Goal: Task Accomplishment & Management: Use online tool/utility

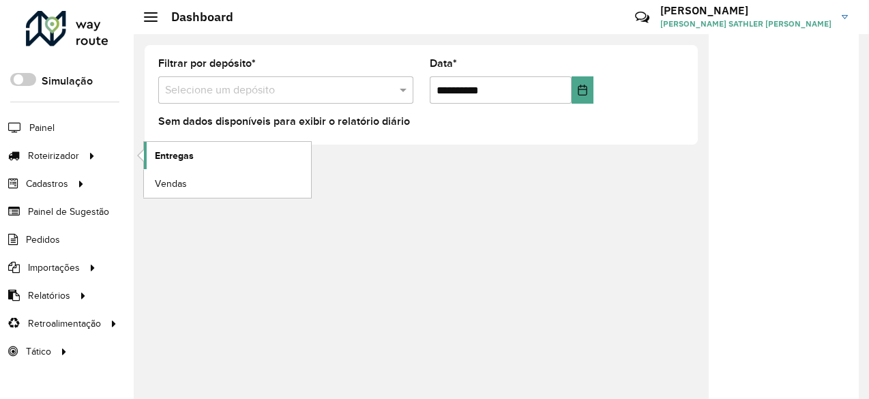
click at [168, 158] on span "Entregas" at bounding box center [174, 156] width 39 height 14
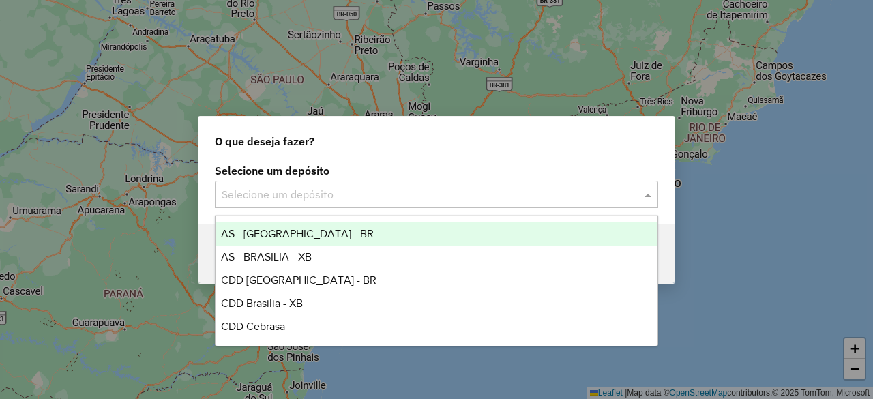
click at [332, 189] on input "text" at bounding box center [423, 195] width 402 height 16
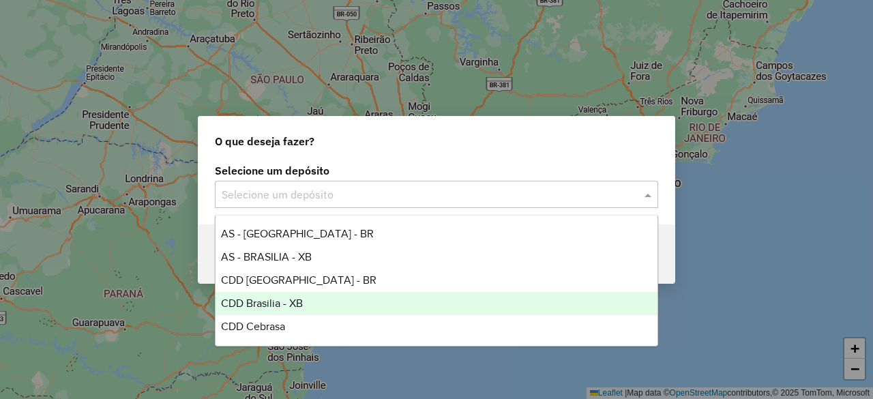
click at [297, 299] on span "CDD Brasilia - XB" at bounding box center [262, 303] width 82 height 12
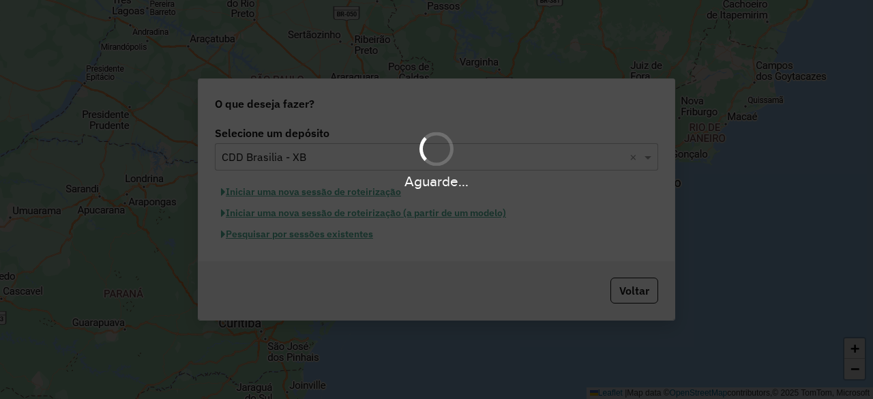
click at [289, 237] on div "Aguarde..." at bounding box center [436, 199] width 873 height 399
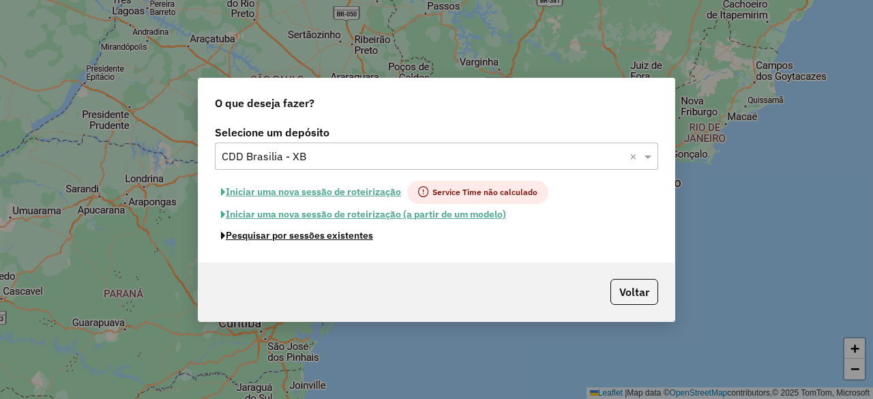
click at [289, 237] on button "Pesquisar por sessões existentes" at bounding box center [297, 235] width 164 height 21
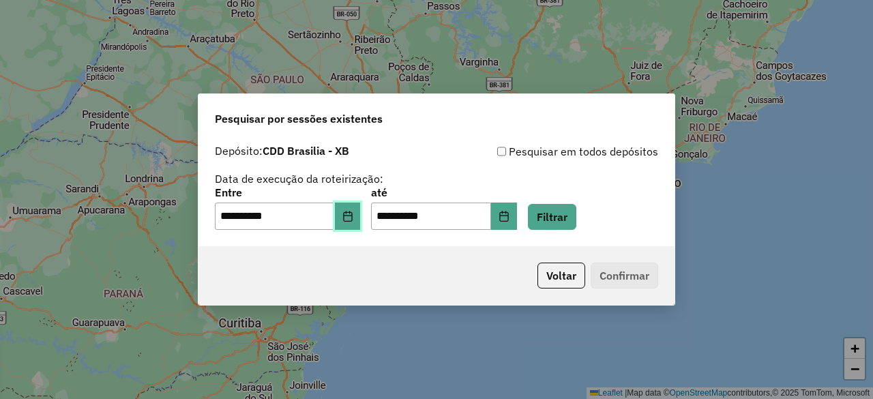
click at [353, 219] on icon "Choose Date" at bounding box center [347, 216] width 11 height 11
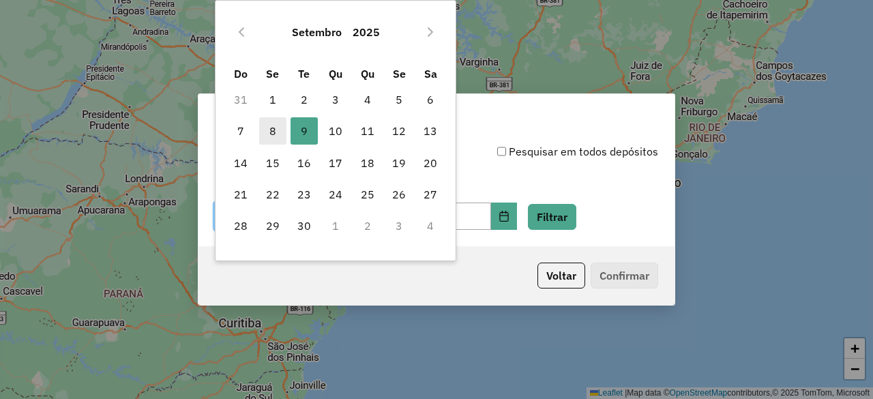
click at [280, 132] on span "8" at bounding box center [272, 130] width 27 height 27
type input "**********"
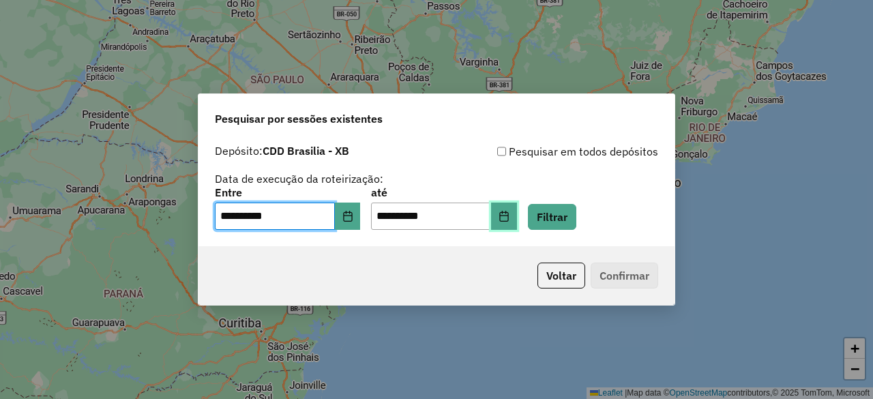
click at [517, 219] on button "Choose Date" at bounding box center [504, 216] width 26 height 27
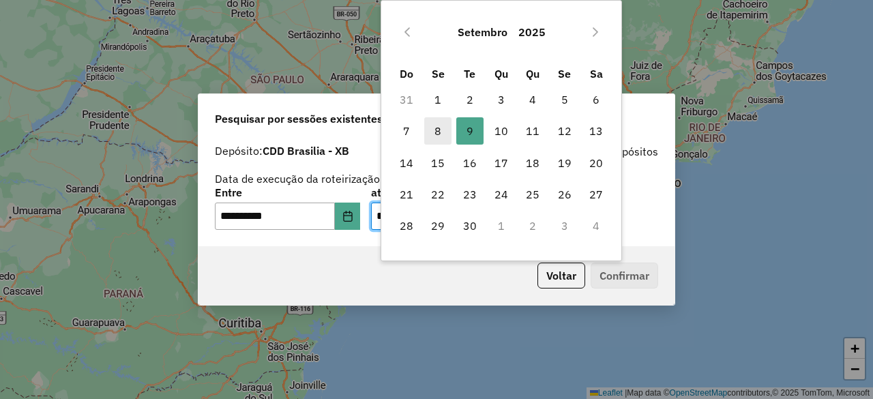
click at [436, 121] on span "8" at bounding box center [437, 130] width 27 height 27
type input "**********"
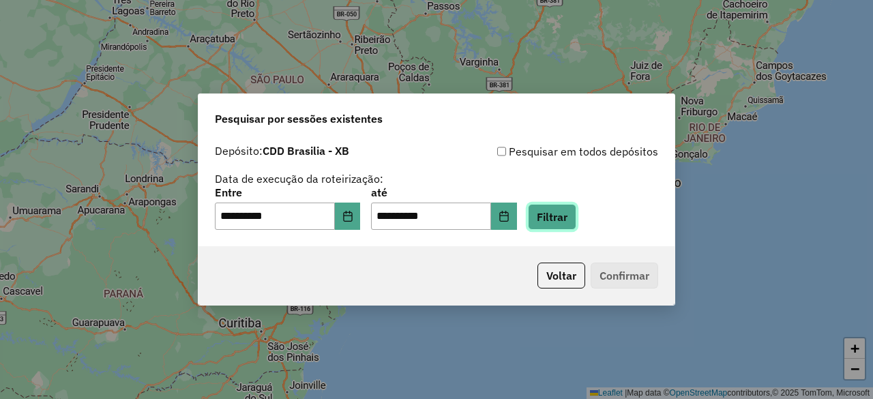
click at [567, 207] on button "Filtrar" at bounding box center [552, 217] width 48 height 26
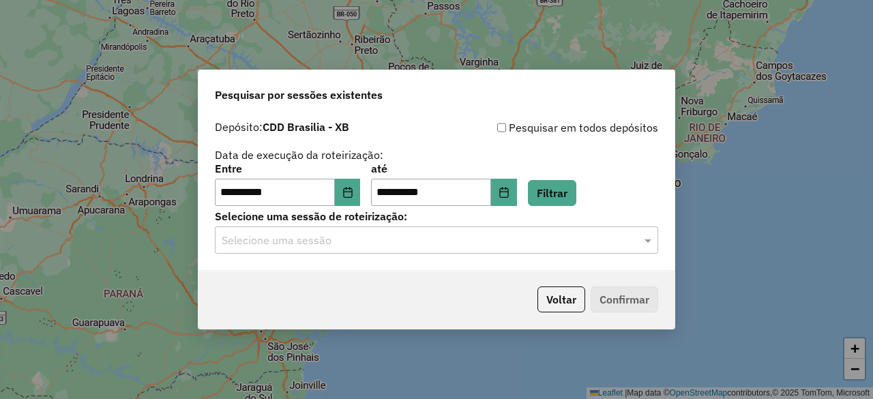
click at [364, 244] on input "text" at bounding box center [423, 241] width 402 height 16
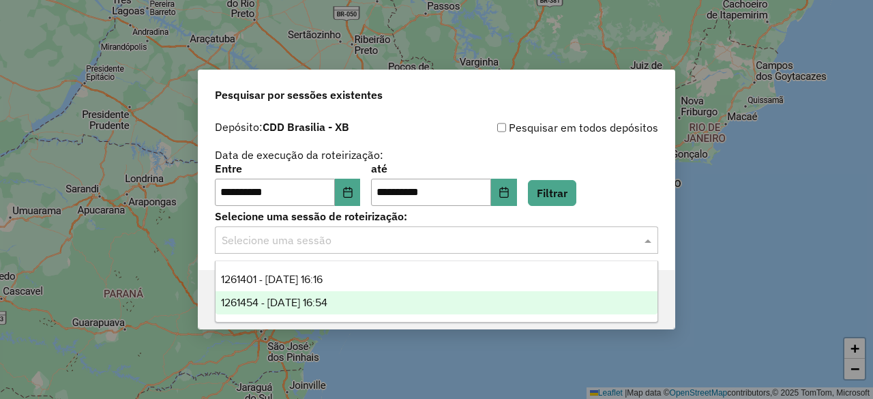
click at [327, 305] on span "1261454 - [DATE] 16:54" at bounding box center [274, 303] width 106 height 12
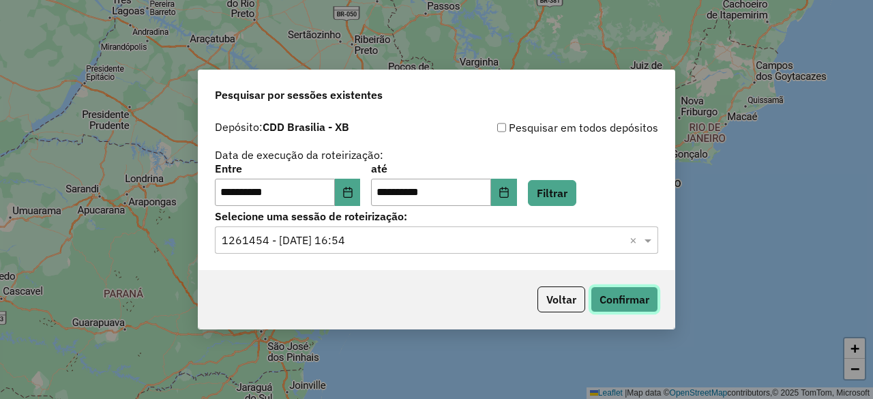
click at [633, 301] on button "Confirmar" at bounding box center [625, 299] width 68 height 26
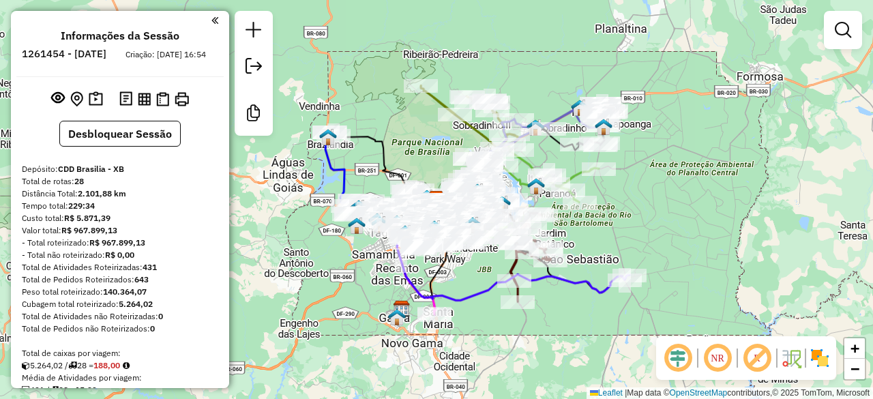
scroll to position [1405, 0]
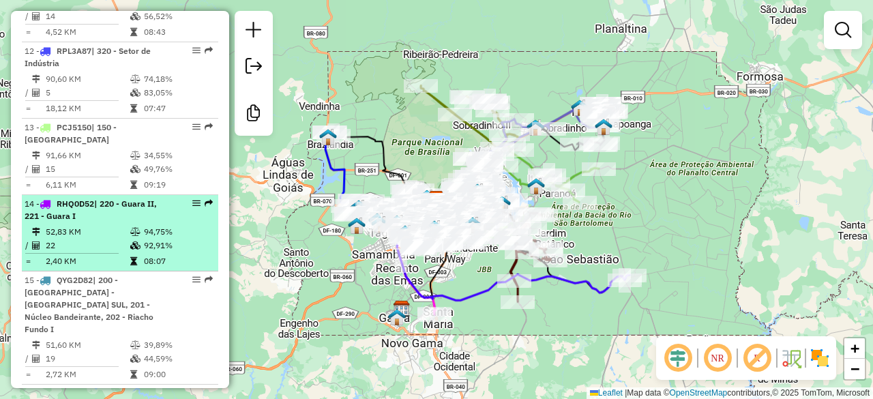
click at [102, 225] on td "52,83 KM" at bounding box center [87, 232] width 85 height 14
select select "**********"
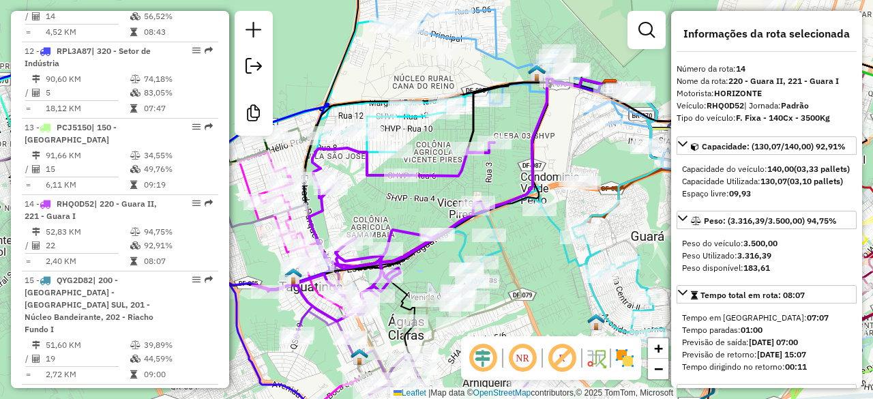
drag, startPoint x: 522, startPoint y: 361, endPoint x: 501, endPoint y: 358, distance: 21.4
click at [522, 361] on em at bounding box center [522, 358] width 33 height 33
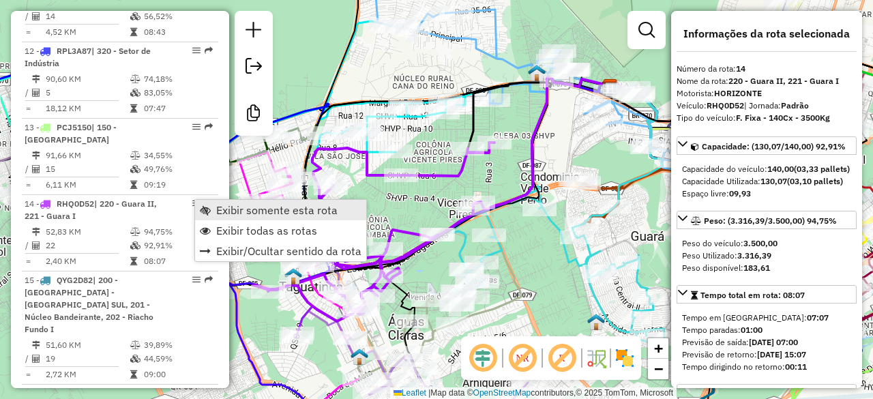
click at [258, 213] on span "Exibir somente esta rota" at bounding box center [276, 210] width 121 height 11
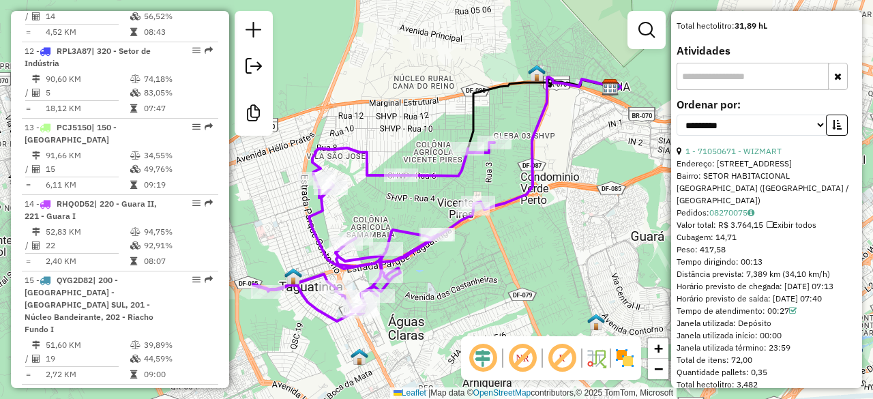
scroll to position [682, 0]
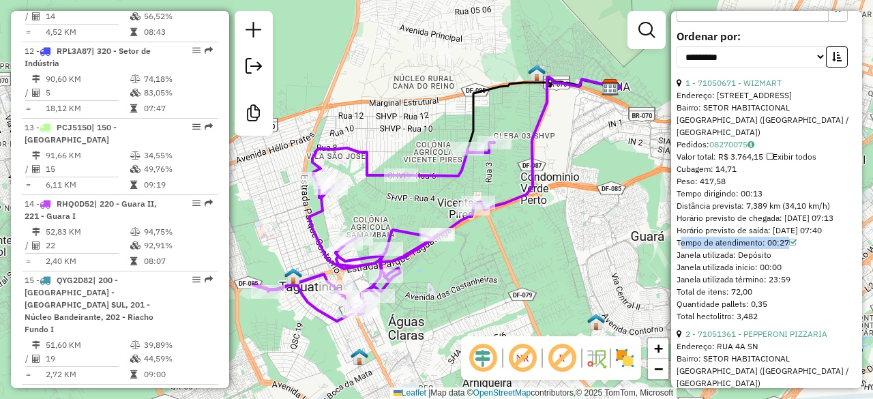
drag, startPoint x: 809, startPoint y: 261, endPoint x: 674, endPoint y: 267, distance: 134.4
click at [674, 267] on div "Informações da rota selecionada Número da rota: 14 Nome da rota: 220 - Guara II…" at bounding box center [766, 199] width 191 height 377
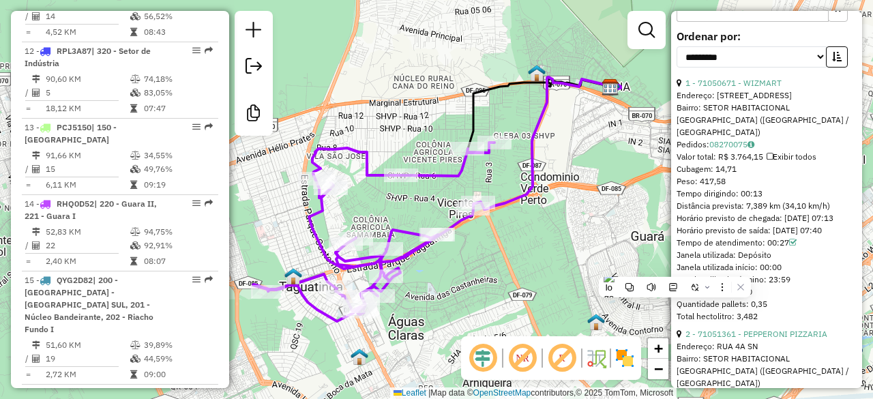
click at [812, 261] on div "Janela utilizada: Depósito" at bounding box center [766, 255] width 180 height 12
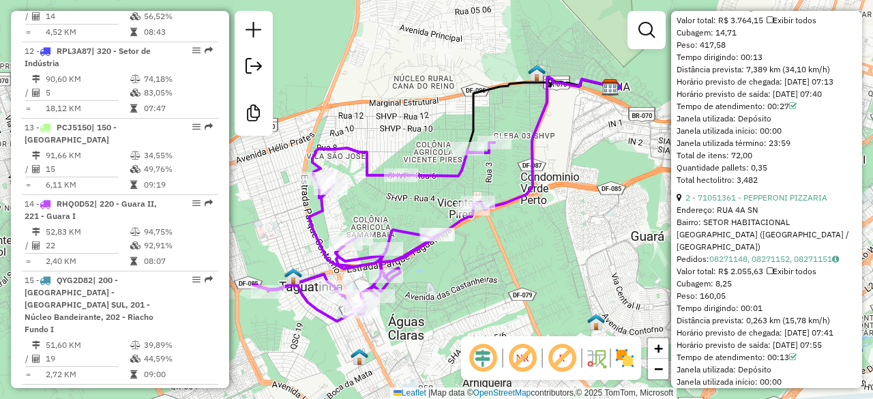
scroll to position [886, 0]
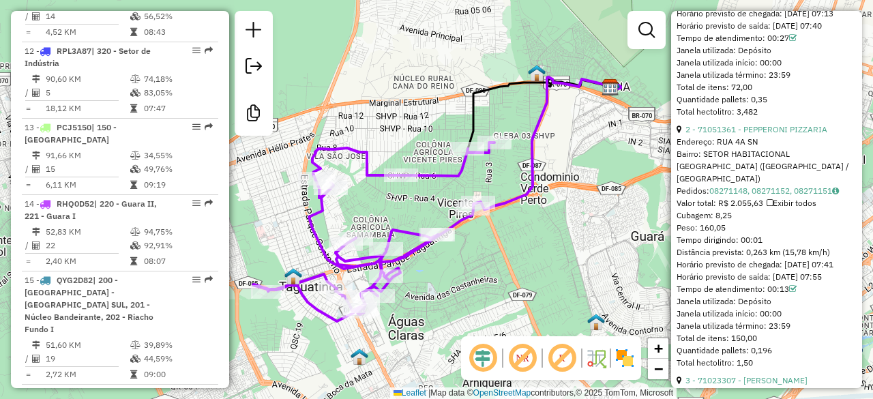
drag, startPoint x: 788, startPoint y: 243, endPoint x: 675, endPoint y: 249, distance: 113.4
click at [675, 249] on div "Informações da rota selecionada Número da rota: 14 Nome da rota: 220 - Guara II…" at bounding box center [766, 199] width 191 height 377
click at [771, 245] on div "Tempo dirigindo: 00:01" at bounding box center [766, 240] width 180 height 12
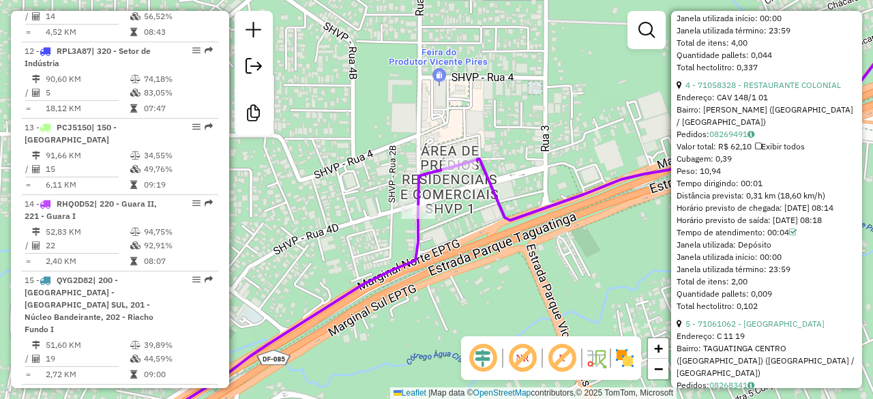
scroll to position [1433, 0]
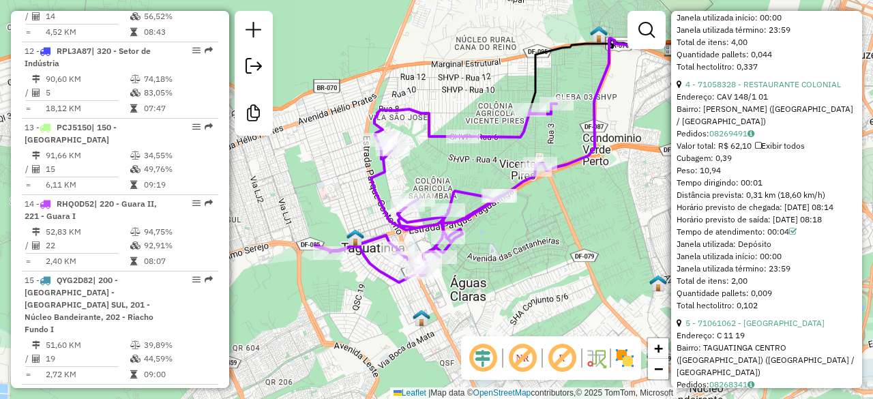
drag, startPoint x: 314, startPoint y: 236, endPoint x: 490, endPoint y: 155, distance: 193.5
click at [490, 155] on div "Janela de atendimento Grade de atendimento Capacidade Transportadoras Veículos …" at bounding box center [436, 199] width 873 height 399
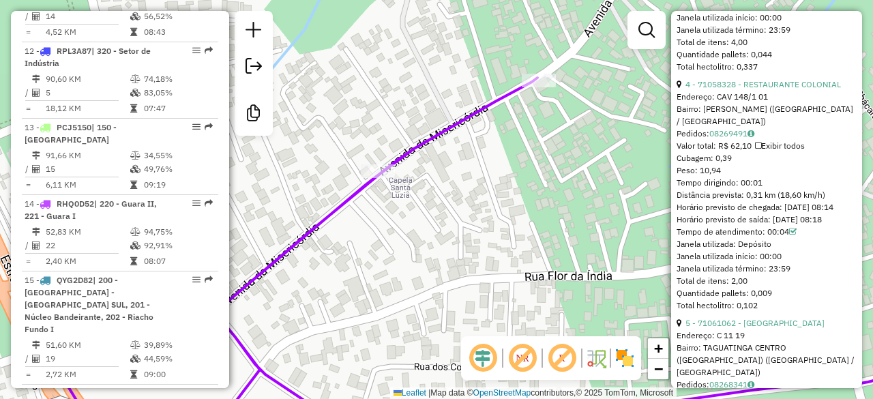
drag, startPoint x: 372, startPoint y: 233, endPoint x: 513, endPoint y: 333, distance: 173.1
click at [513, 333] on div "Janela de atendimento Grade de atendimento Capacidade Transportadoras Veículos …" at bounding box center [436, 199] width 873 height 399
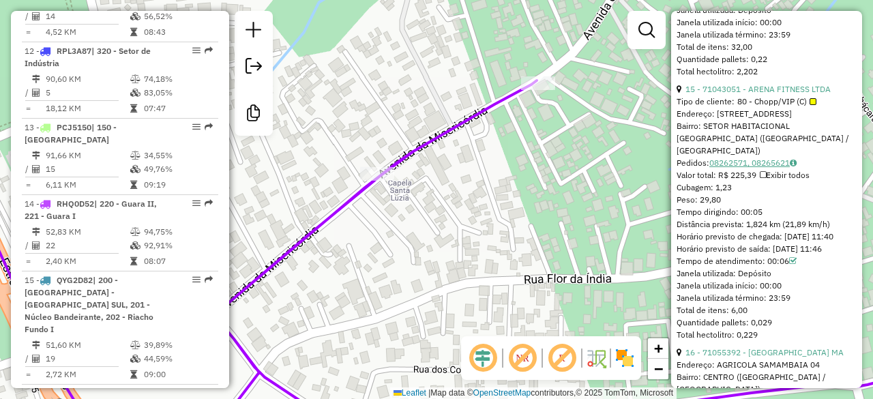
scroll to position [4132, 0]
